Goal: Information Seeking & Learning: Learn about a topic

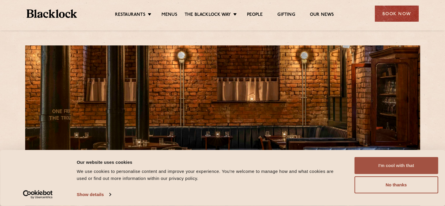
click at [408, 164] on button "I'm cool with that" at bounding box center [396, 165] width 84 height 17
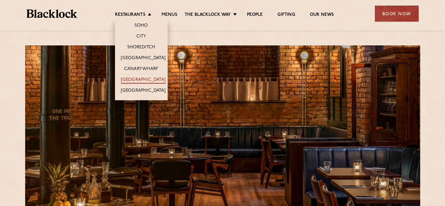
click at [145, 78] on link "[GEOGRAPHIC_DATA]" at bounding box center [143, 80] width 45 height 6
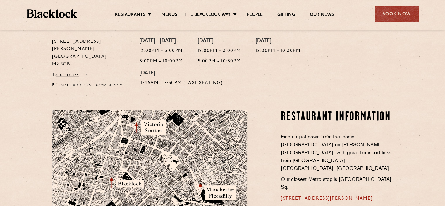
scroll to position [380, 0]
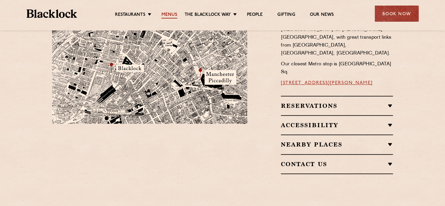
click at [170, 15] on link "Menus" at bounding box center [169, 15] width 16 height 6
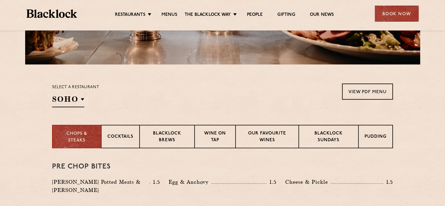
scroll to position [205, 0]
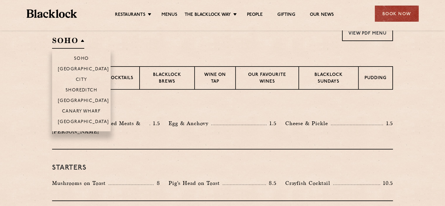
click at [76, 42] on h2 "SOHO" at bounding box center [68, 41] width 32 height 13
click at [80, 123] on p "[GEOGRAPHIC_DATA]" at bounding box center [83, 122] width 51 height 6
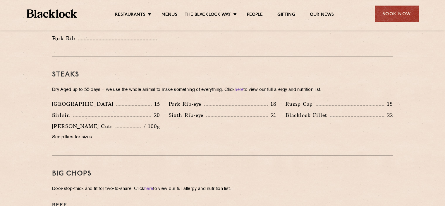
scroll to position [526, 0]
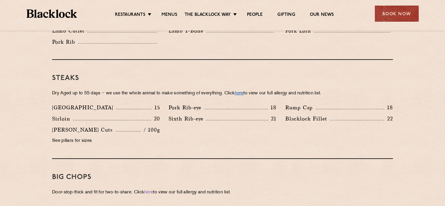
click at [242, 91] on link "here" at bounding box center [239, 93] width 9 height 4
click at [237, 119] on div "Denver 15 Pork Rib-eye 18 Rump Cap 18 Sirloin 20 21 22" at bounding box center [223, 125] width 350 height 44
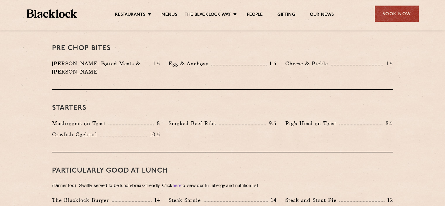
scroll to position [234, 0]
